Goal: Information Seeking & Learning: Learn about a topic

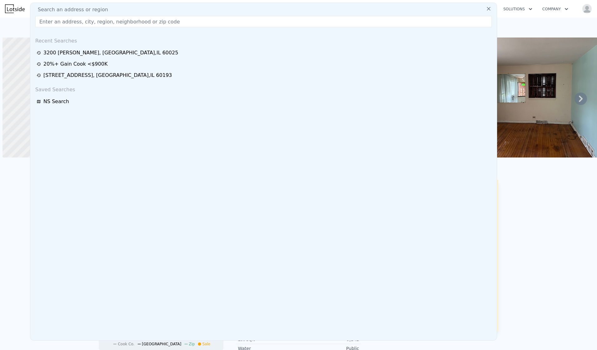
scroll to position [0, 2]
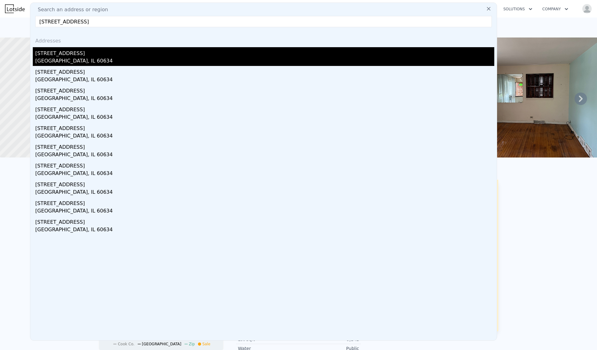
type input "[STREET_ADDRESS]"
click at [79, 48] on div "[STREET_ADDRESS]" at bounding box center [264, 52] width 459 height 10
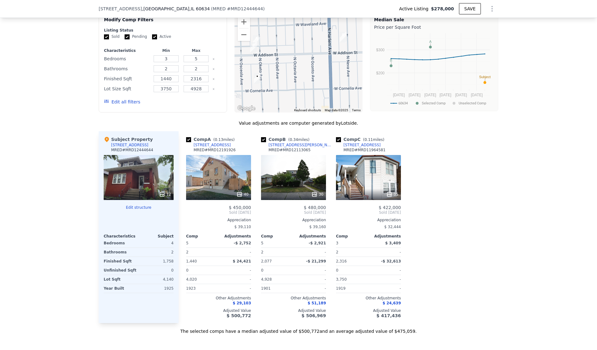
scroll to position [497, 0]
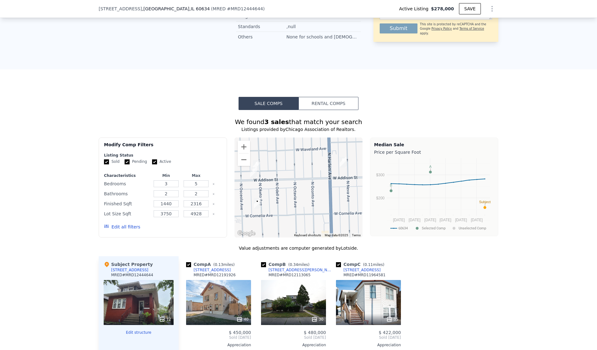
click at [121, 227] on button "Edit all filters" at bounding box center [122, 227] width 36 height 6
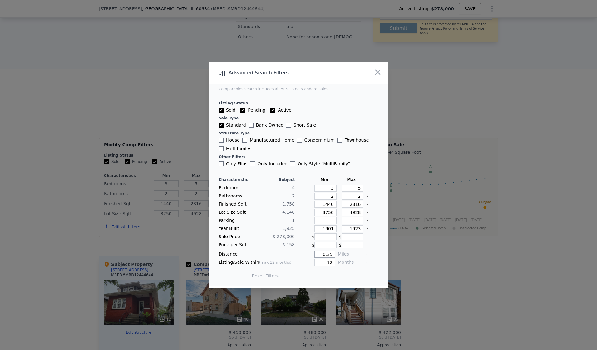
click at [329, 252] on input "0.35" at bounding box center [325, 254] width 21 height 7
type input "0.5"
click at [310, 271] on button "Update Search" at bounding box center [333, 275] width 47 height 9
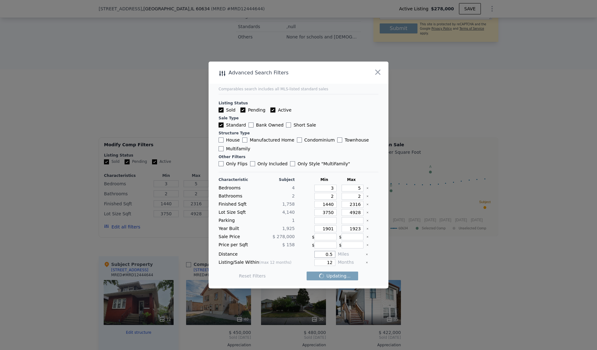
checkbox input "false"
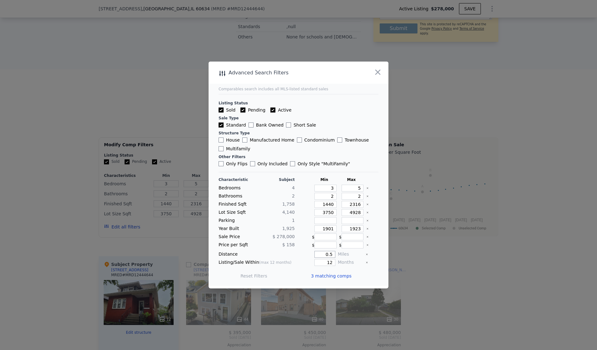
click at [329, 253] on input "0.5" at bounding box center [325, 254] width 21 height 7
type input "1"
click at [336, 278] on button "Update Search" at bounding box center [333, 275] width 47 height 9
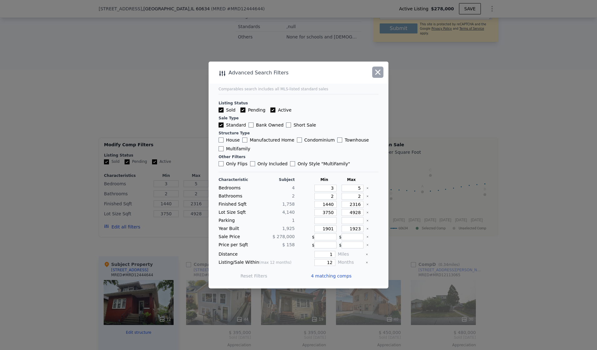
click at [377, 70] on icon "button" at bounding box center [378, 72] width 9 height 9
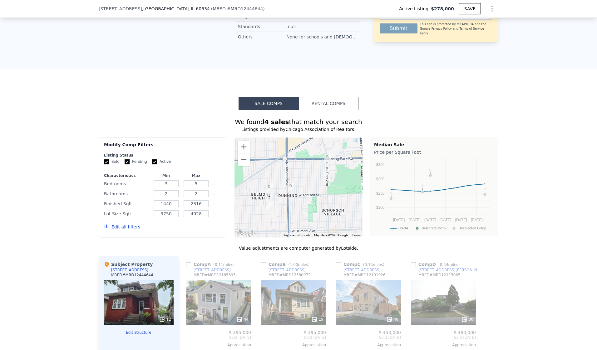
click at [187, 266] on input "checkbox" at bounding box center [188, 264] width 5 height 5
checkbox input "true"
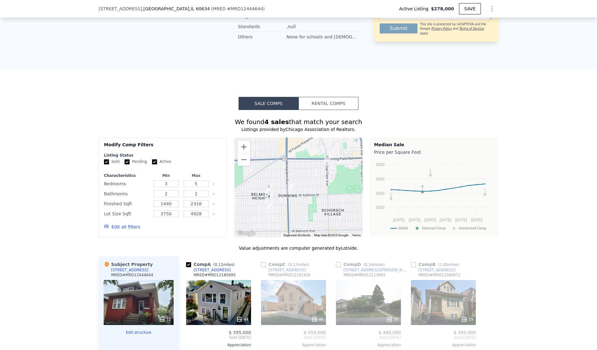
click at [261, 267] on input "checkbox" at bounding box center [263, 264] width 5 height 5
checkbox input "true"
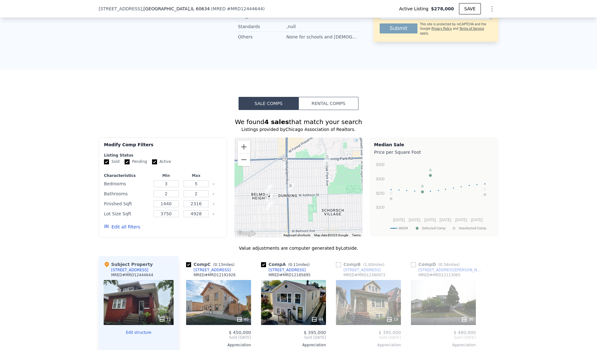
click at [334, 267] on div "Comp B ( 1.00 miles) [STREET_ADDRESS] MRED # MRD12380972 19 $ 395,000 Sold [DAT…" at bounding box center [369, 352] width 70 height 192
click at [336, 267] on input "checkbox" at bounding box center [338, 264] width 5 height 5
checkbox input "true"
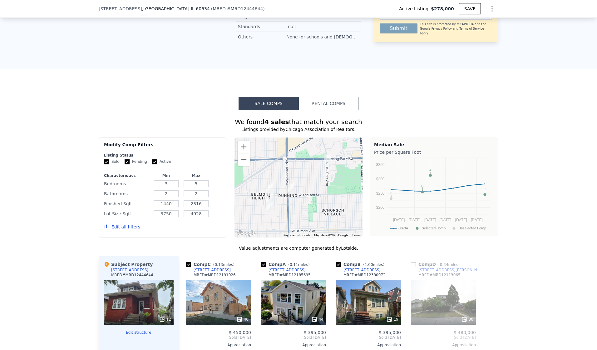
click at [411, 267] on input "checkbox" at bounding box center [413, 264] width 5 height 5
checkbox input "true"
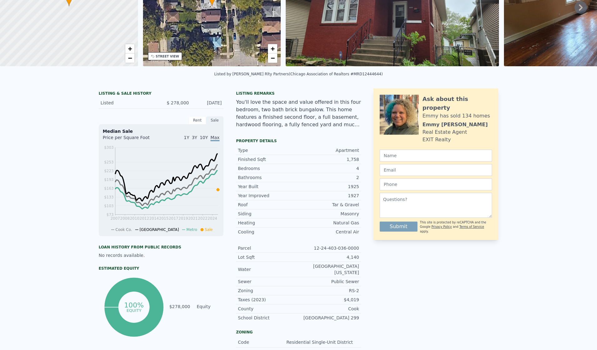
scroll to position [0, 0]
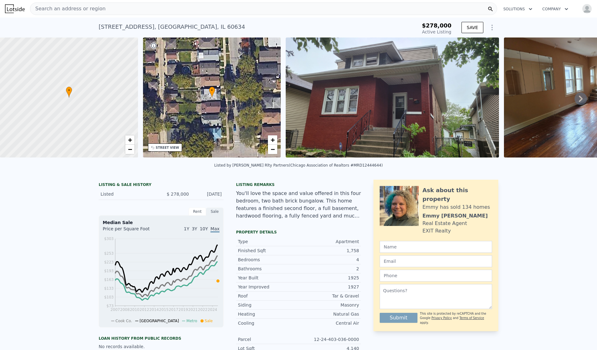
click at [163, 8] on div "Search an address or region" at bounding box center [263, 8] width 467 height 12
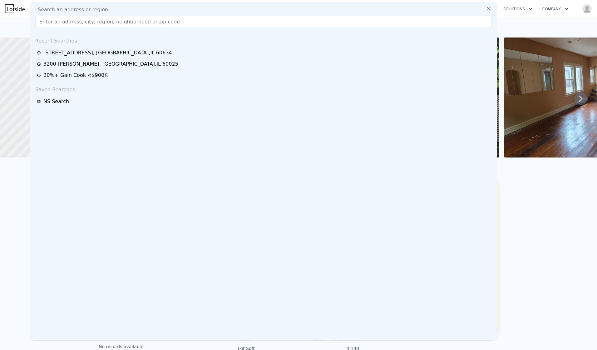
click at [163, 8] on div "Search an address or region" at bounding box center [264, 9] width 462 height 7
type input "$ 486,000"
type input "$ 157,757"
click at [147, 19] on input "text" at bounding box center [263, 21] width 457 height 11
paste input "[STREET_ADDRESS]"
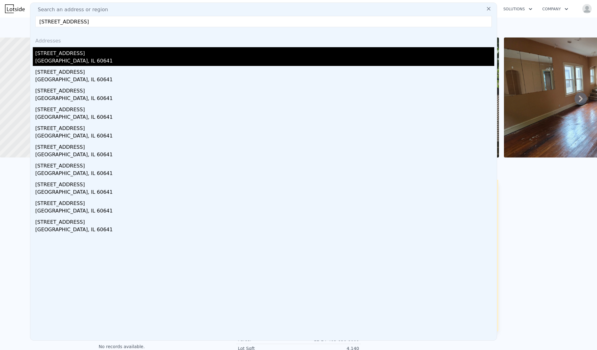
type input "[STREET_ADDRESS]"
click at [96, 51] on div "[STREET_ADDRESS]" at bounding box center [264, 52] width 459 height 10
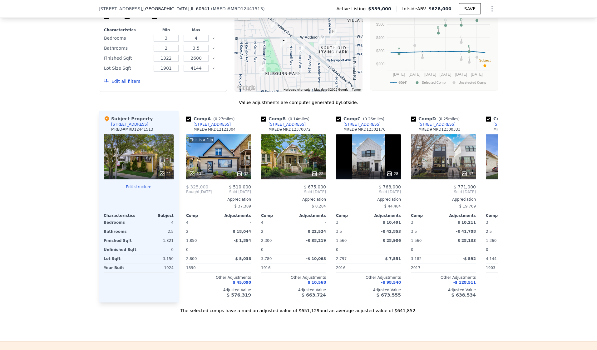
scroll to position [560, 0]
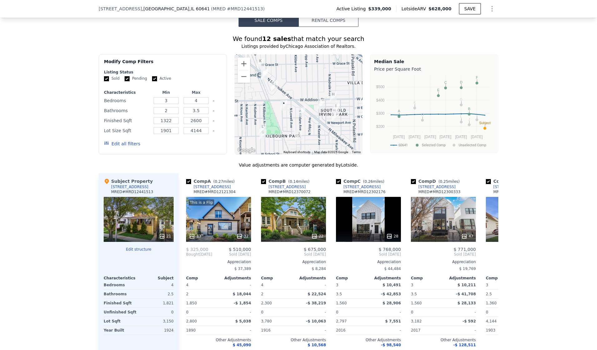
click at [162, 5] on div "[STREET_ADDRESS] ( MRED # MRD12441513 ) Active Listing $339,000 Lotside ARV $62…" at bounding box center [299, 8] width 400 height 17
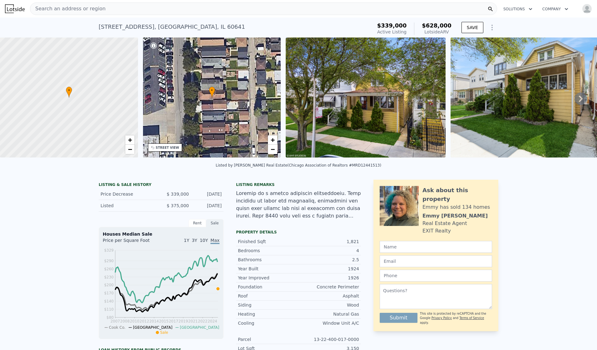
click at [139, 12] on div "Search an address or region" at bounding box center [263, 8] width 467 height 12
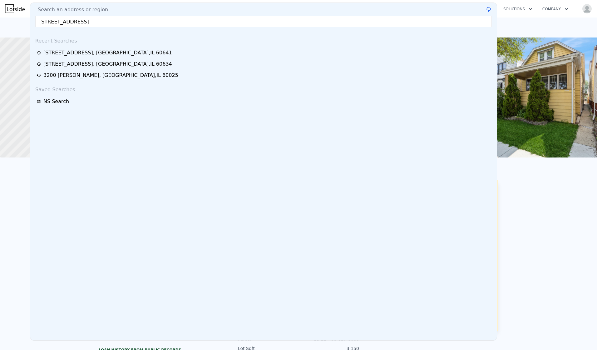
scroll to position [0, 2]
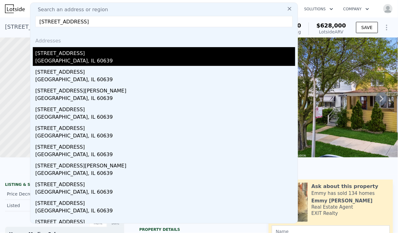
type input "[STREET_ADDRESS]"
click at [63, 52] on div "[STREET_ADDRESS]" at bounding box center [165, 52] width 260 height 10
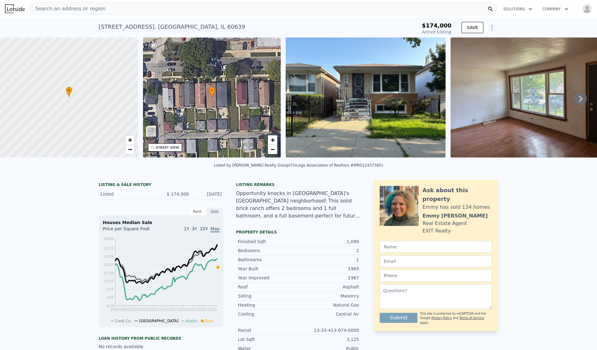
click at [216, 8] on div "Search an address or region" at bounding box center [263, 8] width 467 height 12
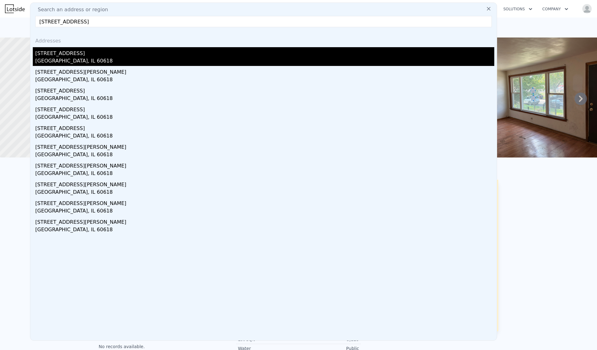
type input "[STREET_ADDRESS]"
click at [97, 60] on div "[GEOGRAPHIC_DATA], IL 60618" at bounding box center [264, 61] width 459 height 9
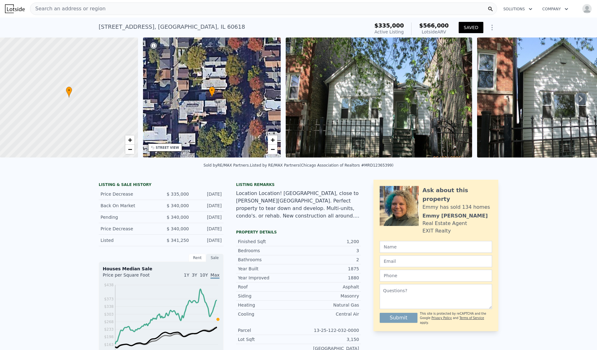
click at [165, 10] on div "Search an address or region" at bounding box center [263, 8] width 467 height 12
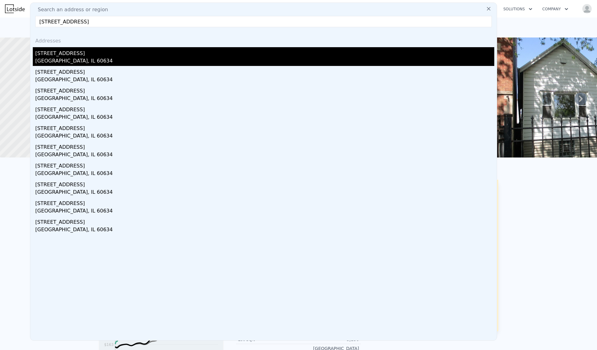
type input "[STREET_ADDRESS]"
click at [92, 55] on div "[STREET_ADDRESS]" at bounding box center [264, 52] width 459 height 10
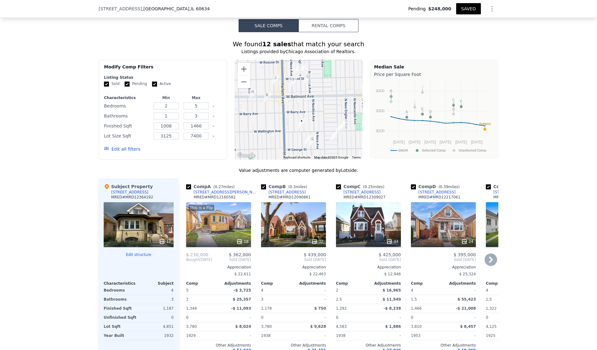
scroll to position [716, 0]
